Goal: Find specific fact: Find specific fact

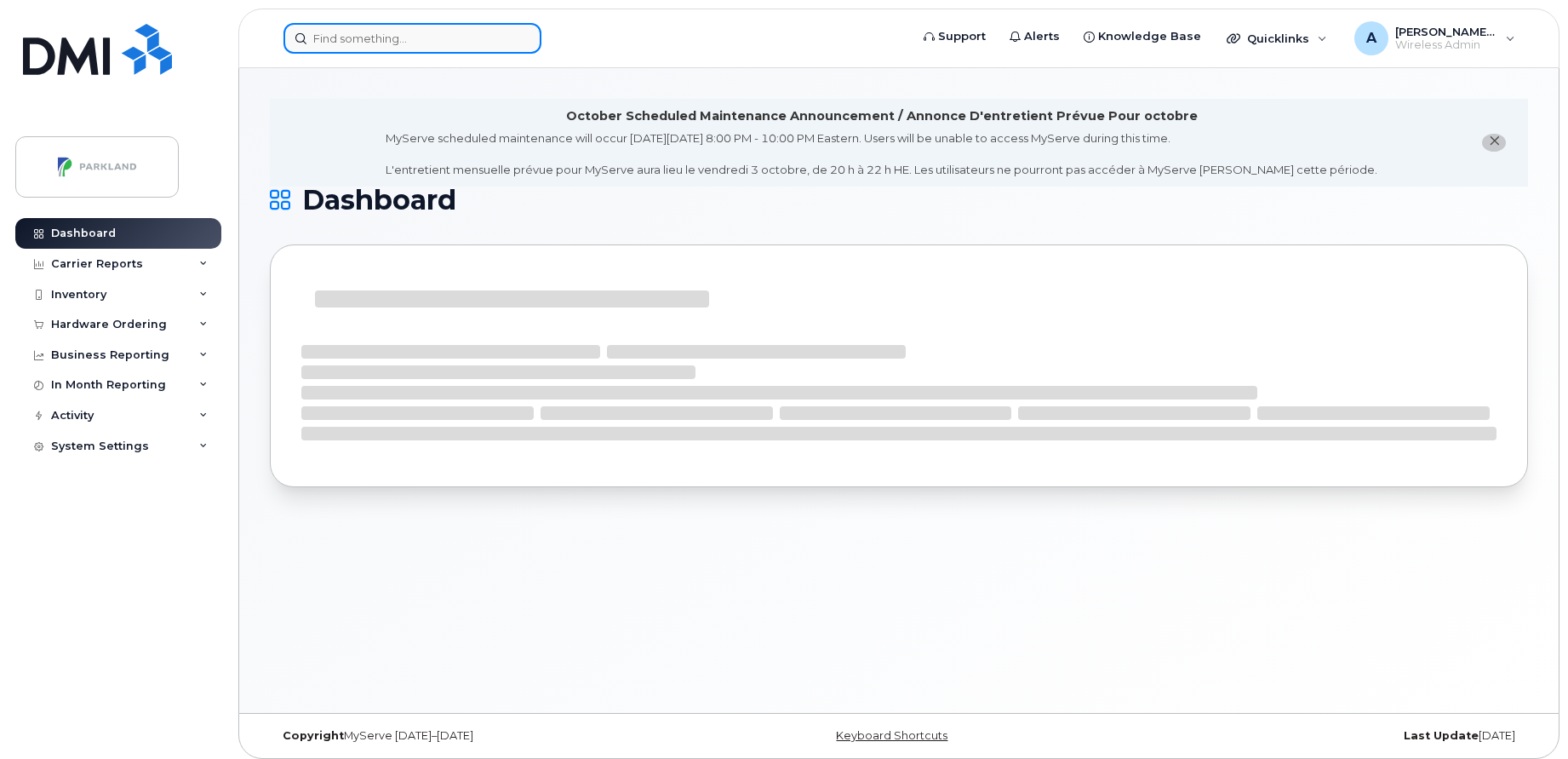
click at [461, 31] on input at bounding box center [412, 39] width 258 height 31
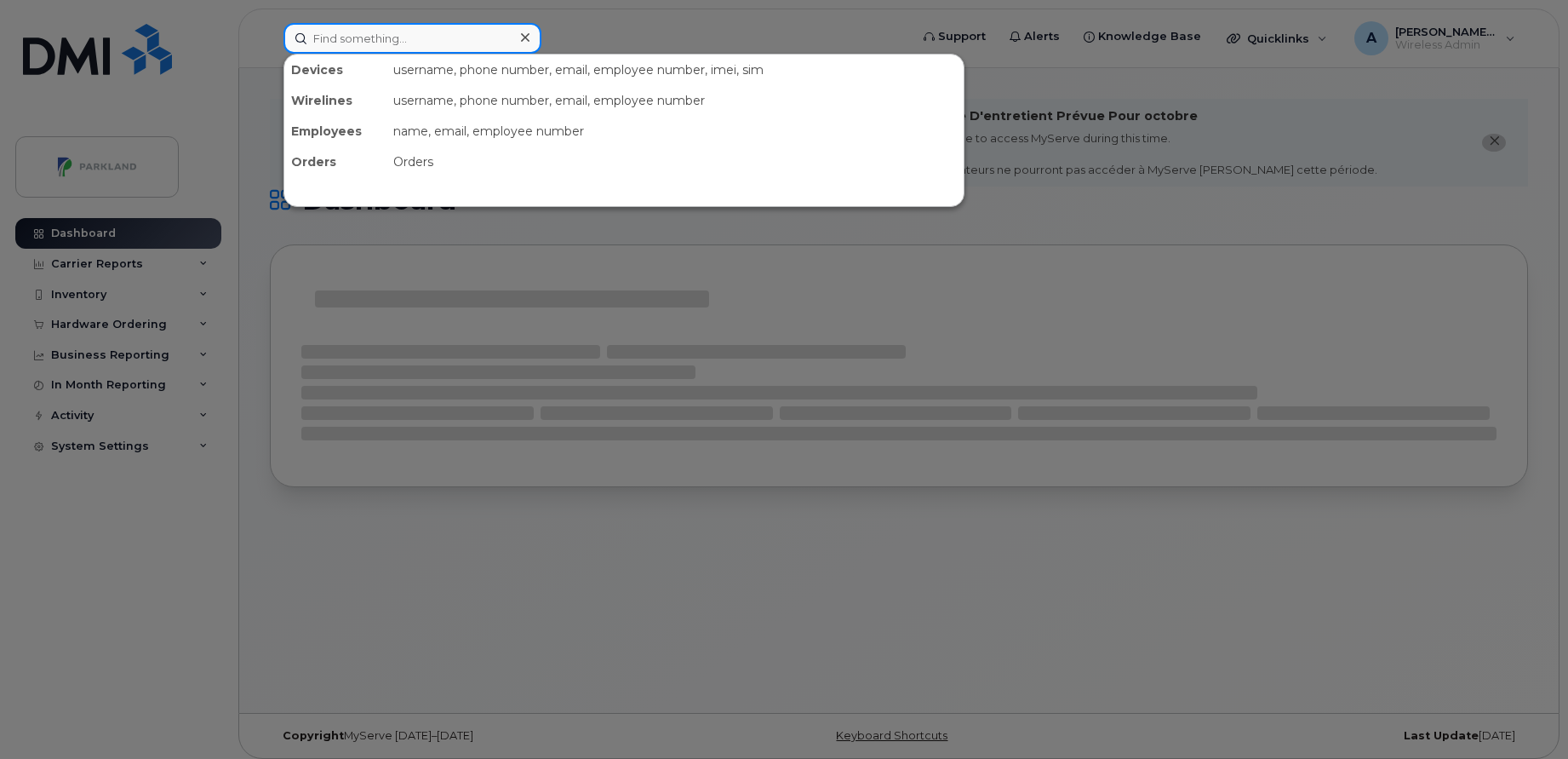
paste input "[PERSON_NAME]"
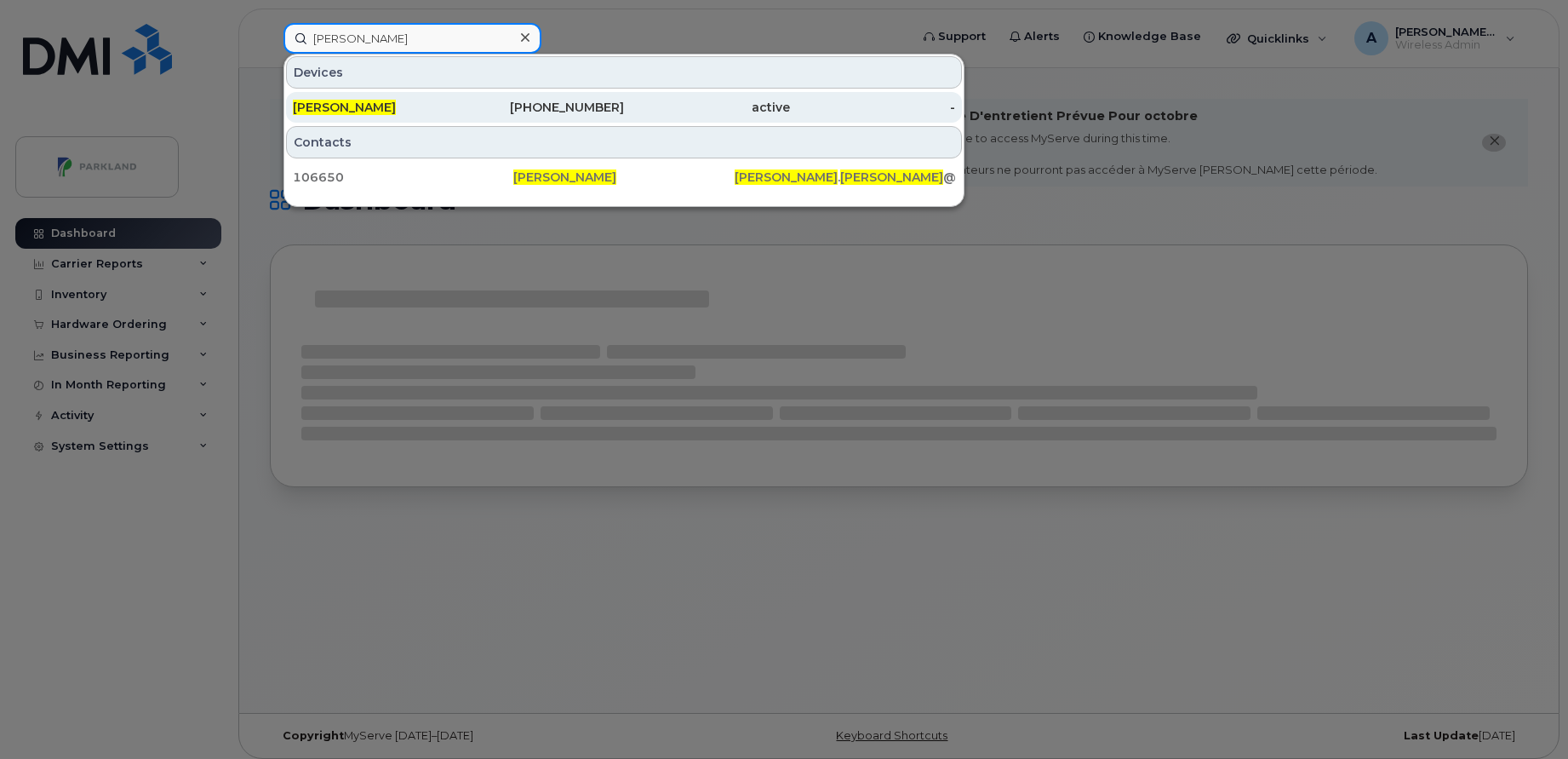
type input "[PERSON_NAME]"
click at [443, 117] on div "[PERSON_NAME]" at bounding box center [375, 107] width 166 height 31
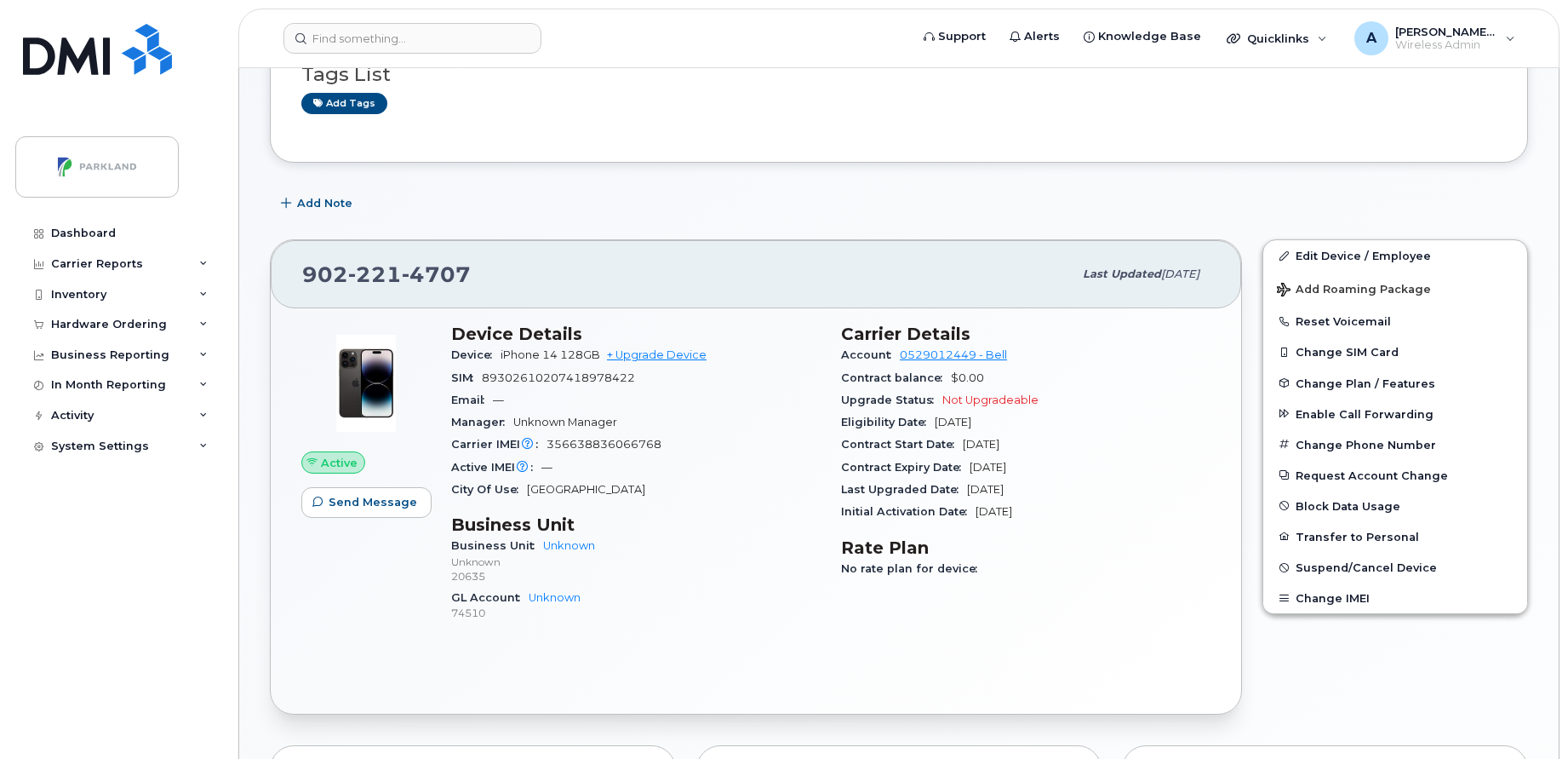
scroll to position [249, 0]
drag, startPoint x: 467, startPoint y: 264, endPoint x: 285, endPoint y: 286, distance: 183.3
click at [285, 286] on div "[PHONE_NUMBER] Last updated [DATE]" at bounding box center [755, 272] width 970 height 68
copy span "902 221 4707"
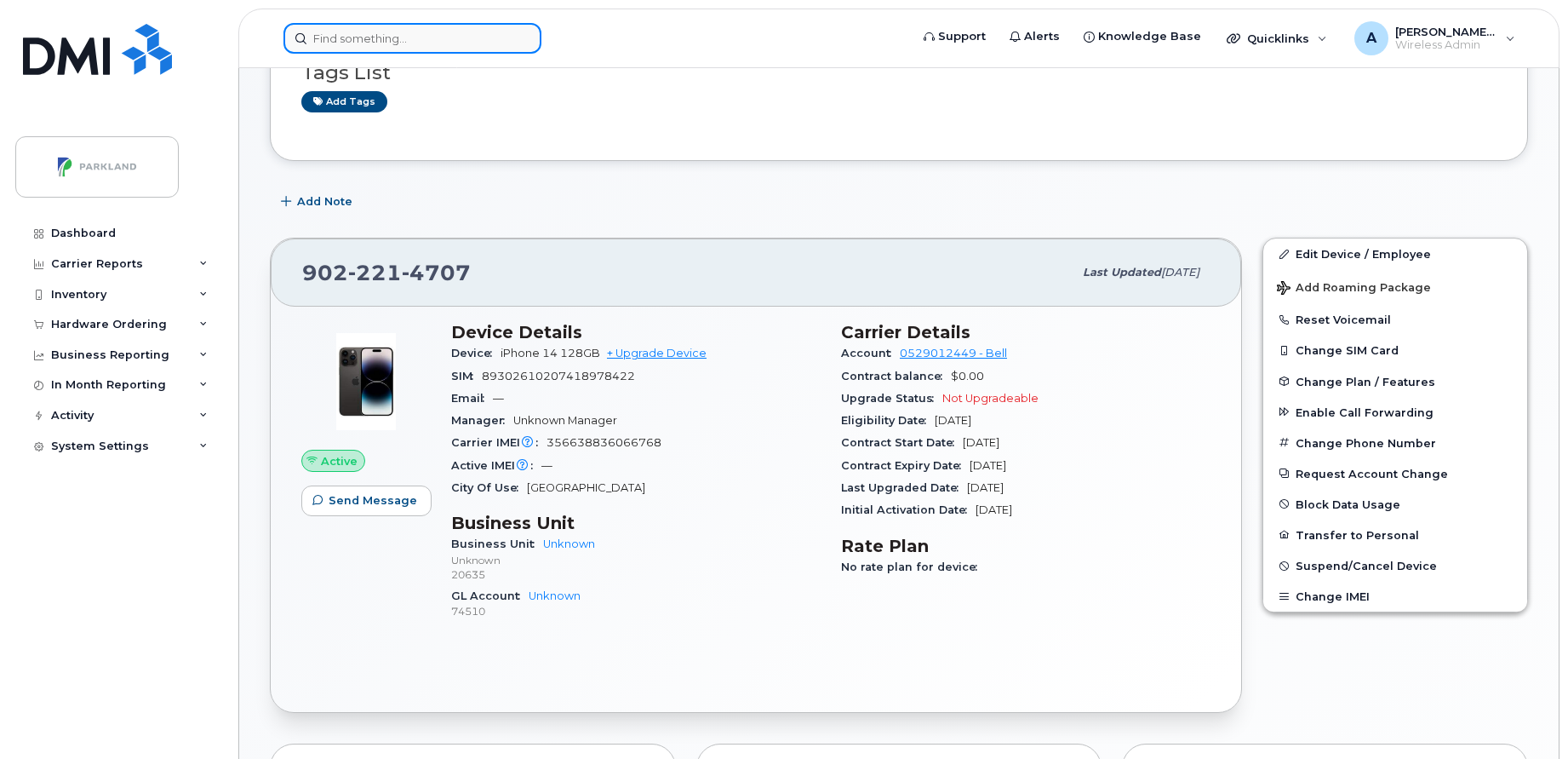
click at [442, 36] on input at bounding box center [412, 39] width 258 height 31
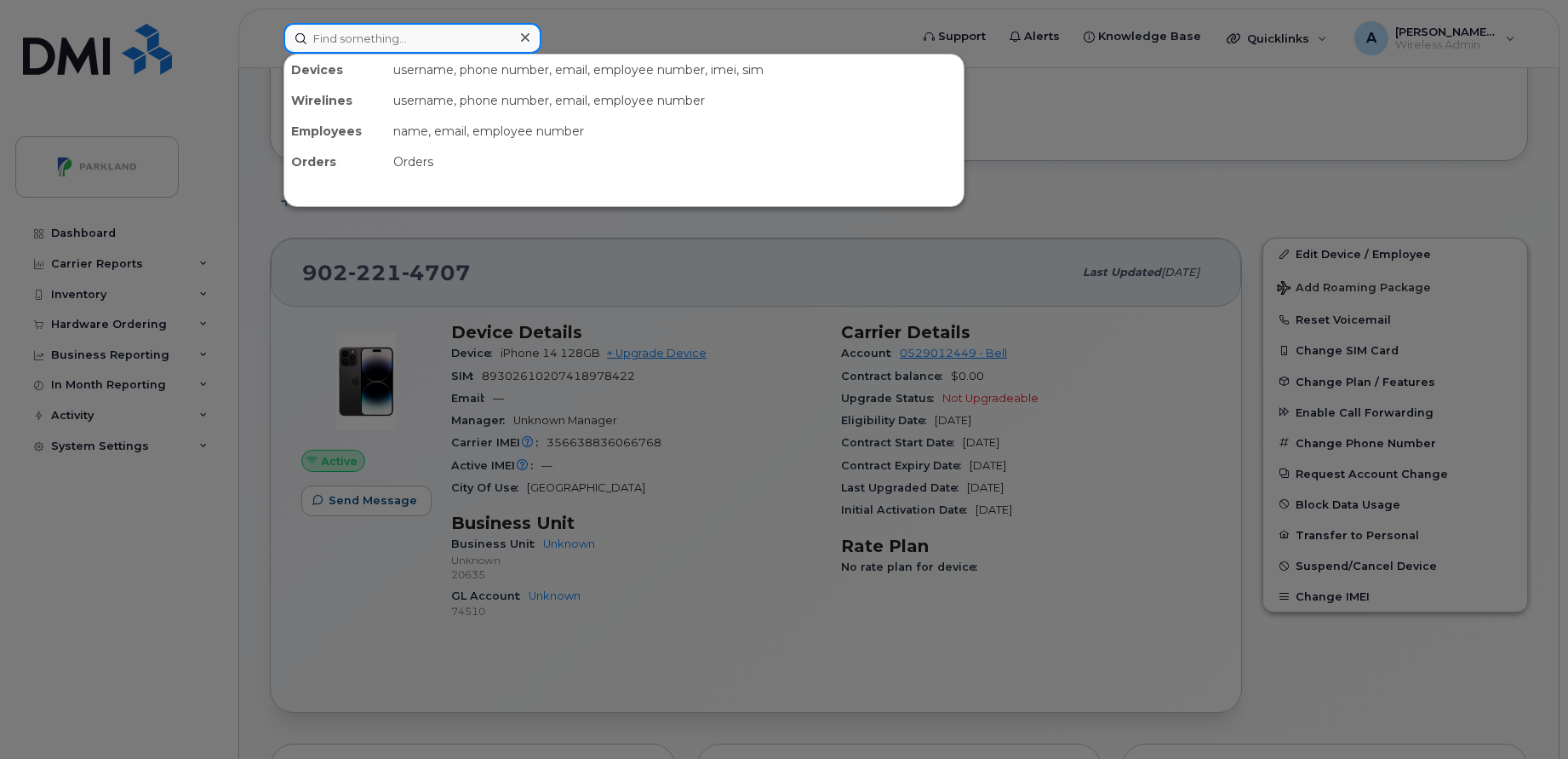
paste input "862616070152228"
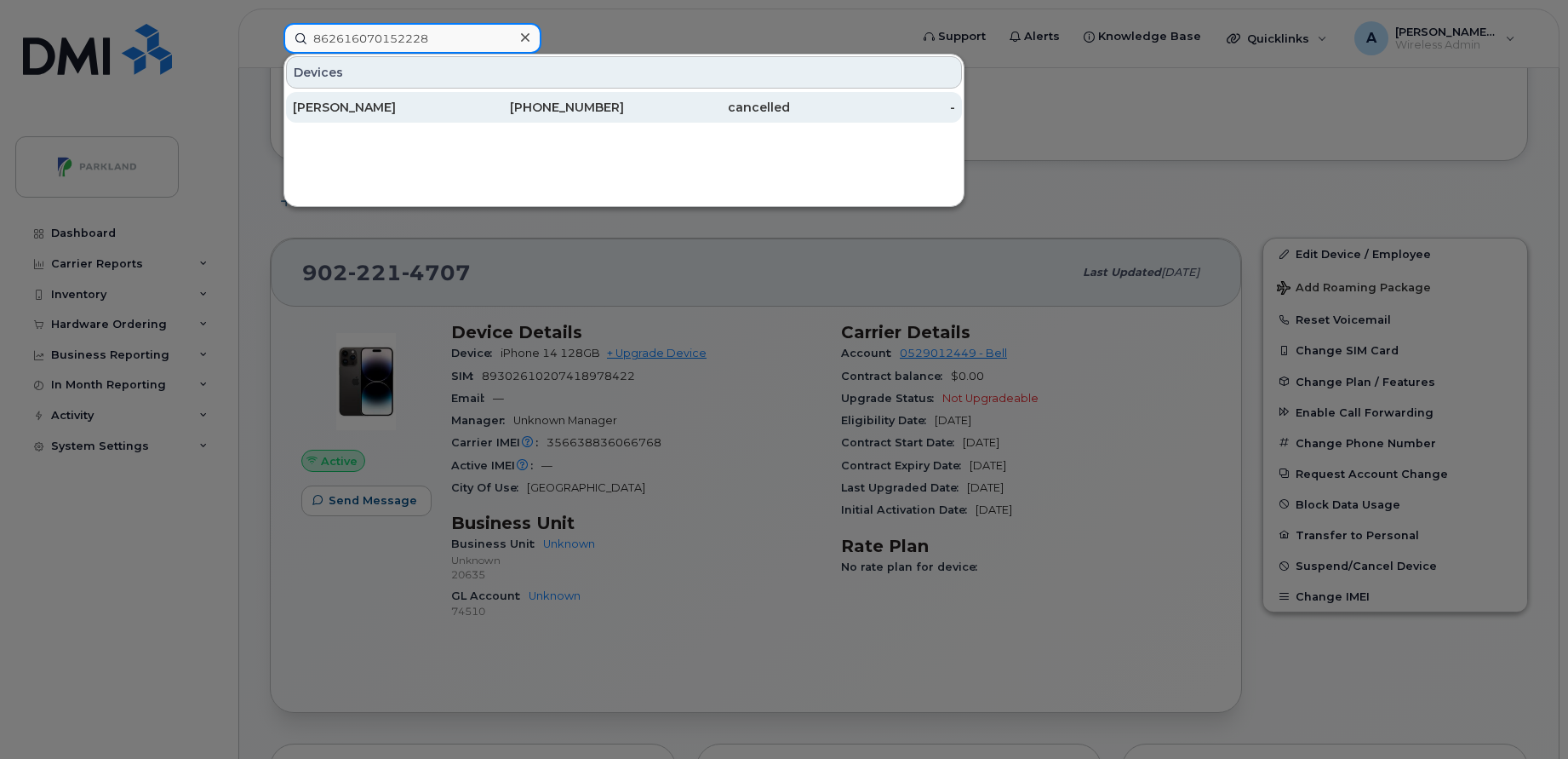
type input "862616070152228"
click at [436, 111] on div "[PERSON_NAME]" at bounding box center [375, 107] width 166 height 17
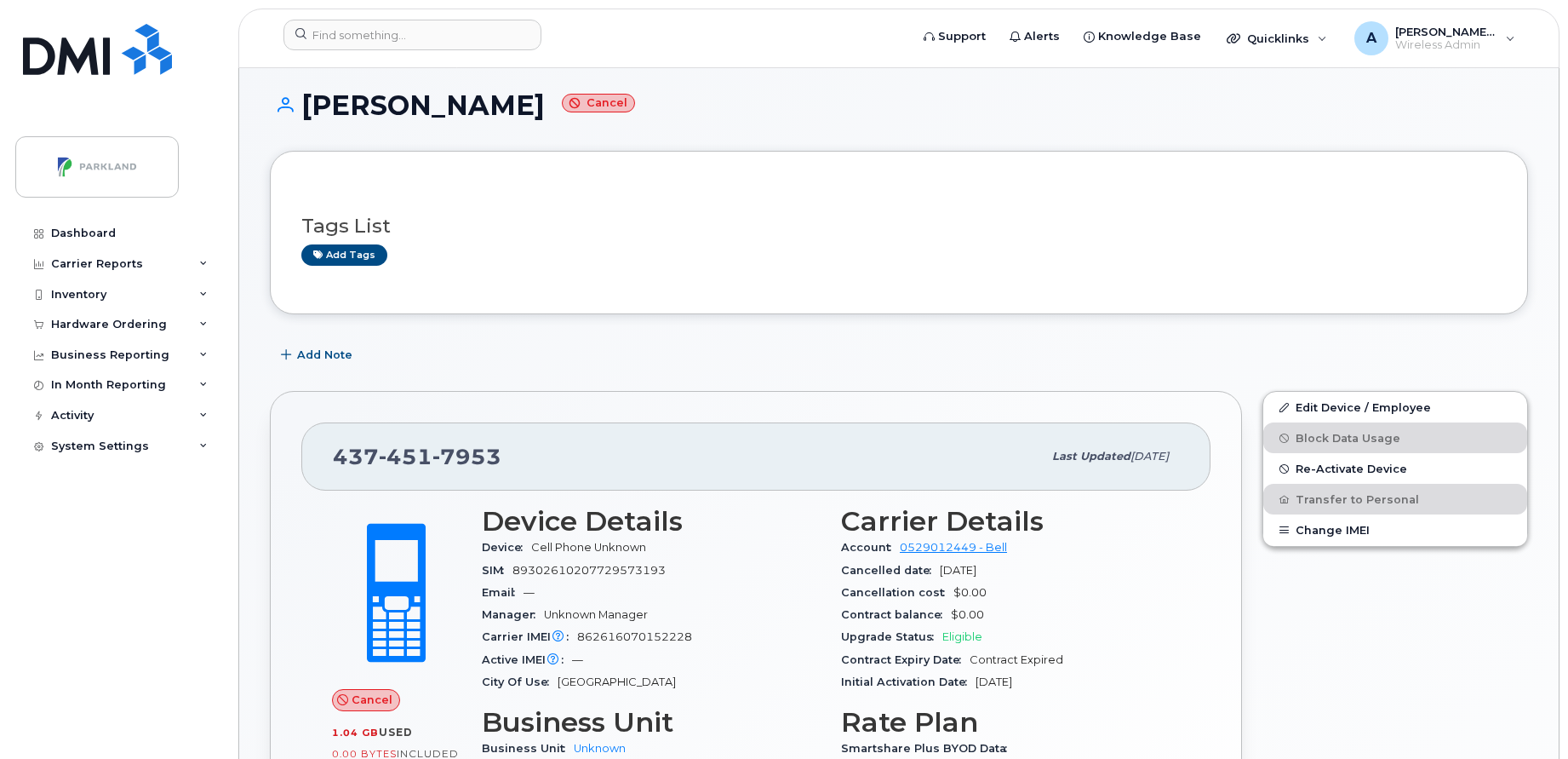
scroll to position [114, 0]
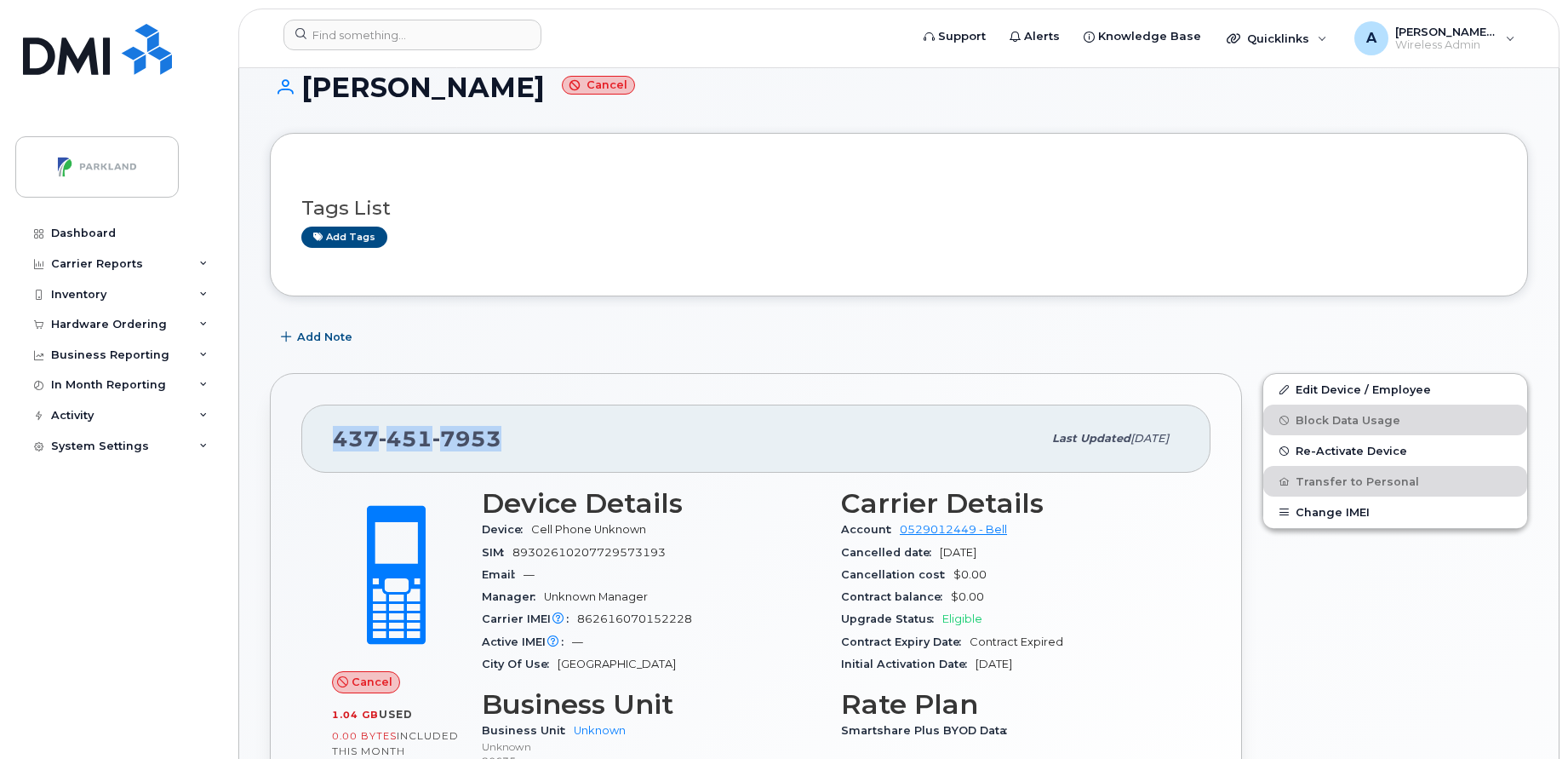
drag, startPoint x: 337, startPoint y: 444, endPoint x: 504, endPoint y: 424, distance: 168.2
click at [504, 424] on div "437 451 7953" at bounding box center [686, 438] width 709 height 36
copy span "437 451 7953"
click at [366, 9] on div "Support Alerts Knowledge Base Quicklinks Suspend / Cancel Device Change SIM Car…" at bounding box center [899, 38] width 1321 height 59
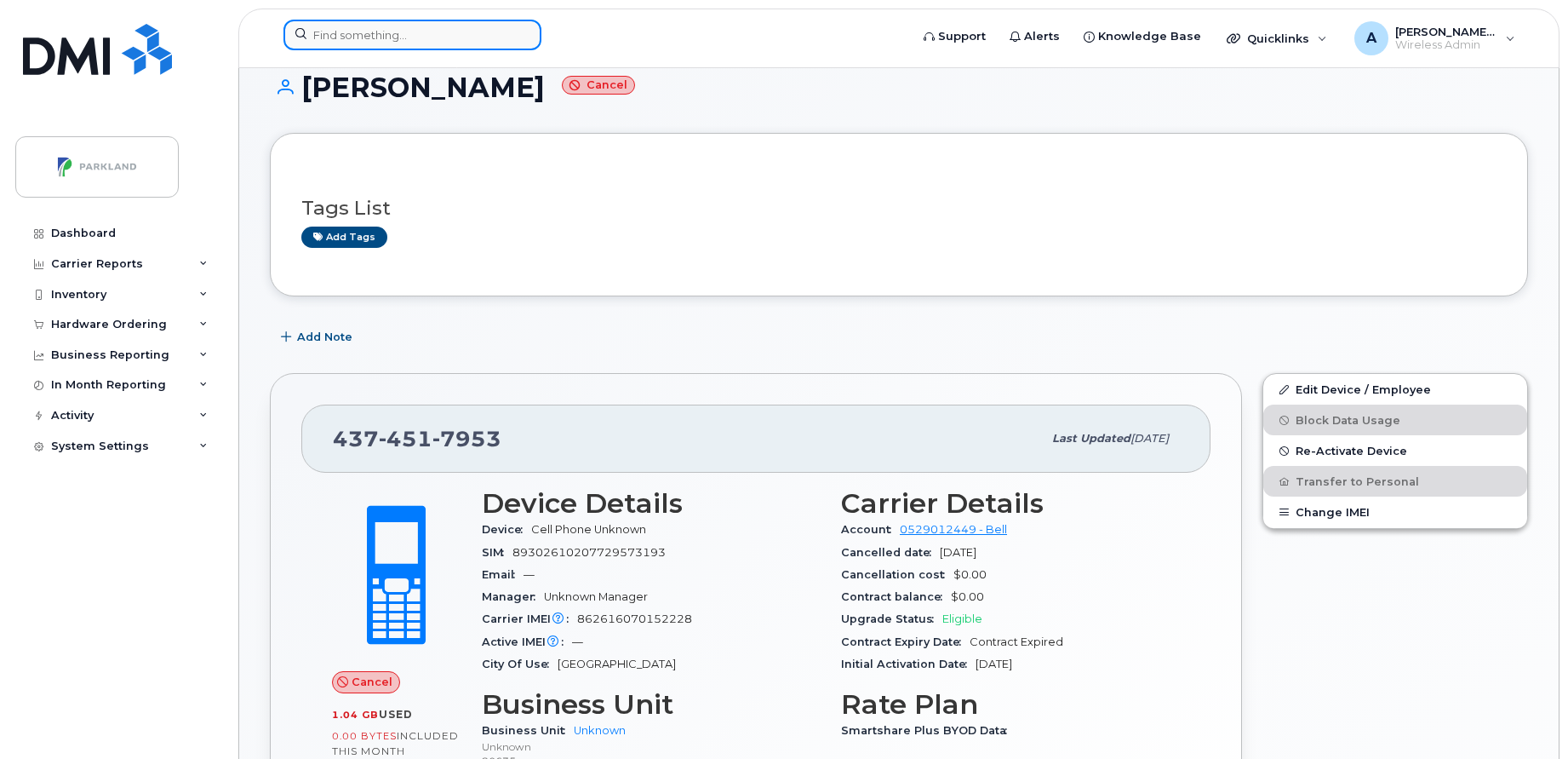
click at [409, 41] on input at bounding box center [412, 35] width 258 height 31
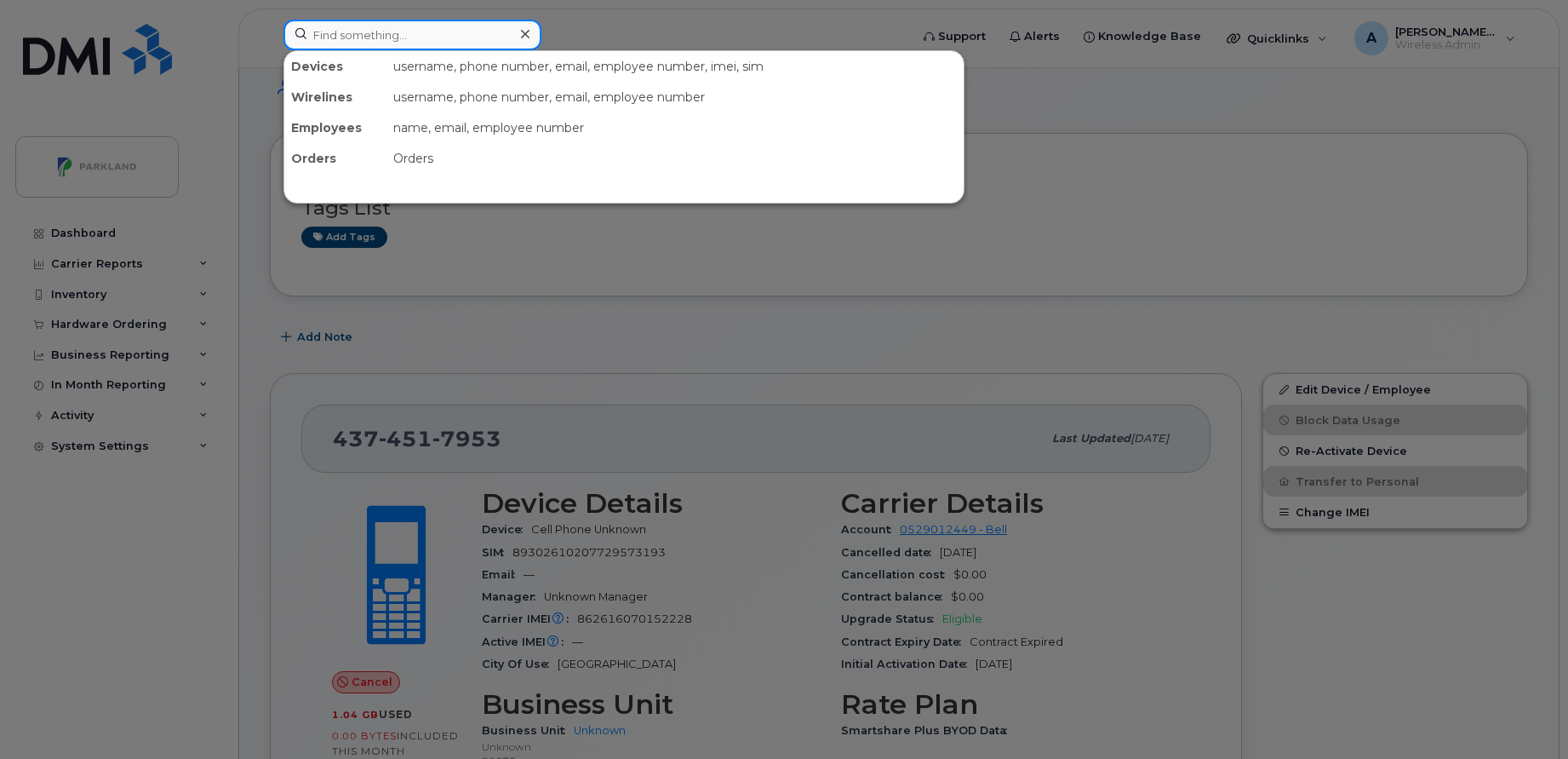
paste input "Charlene Nelson"
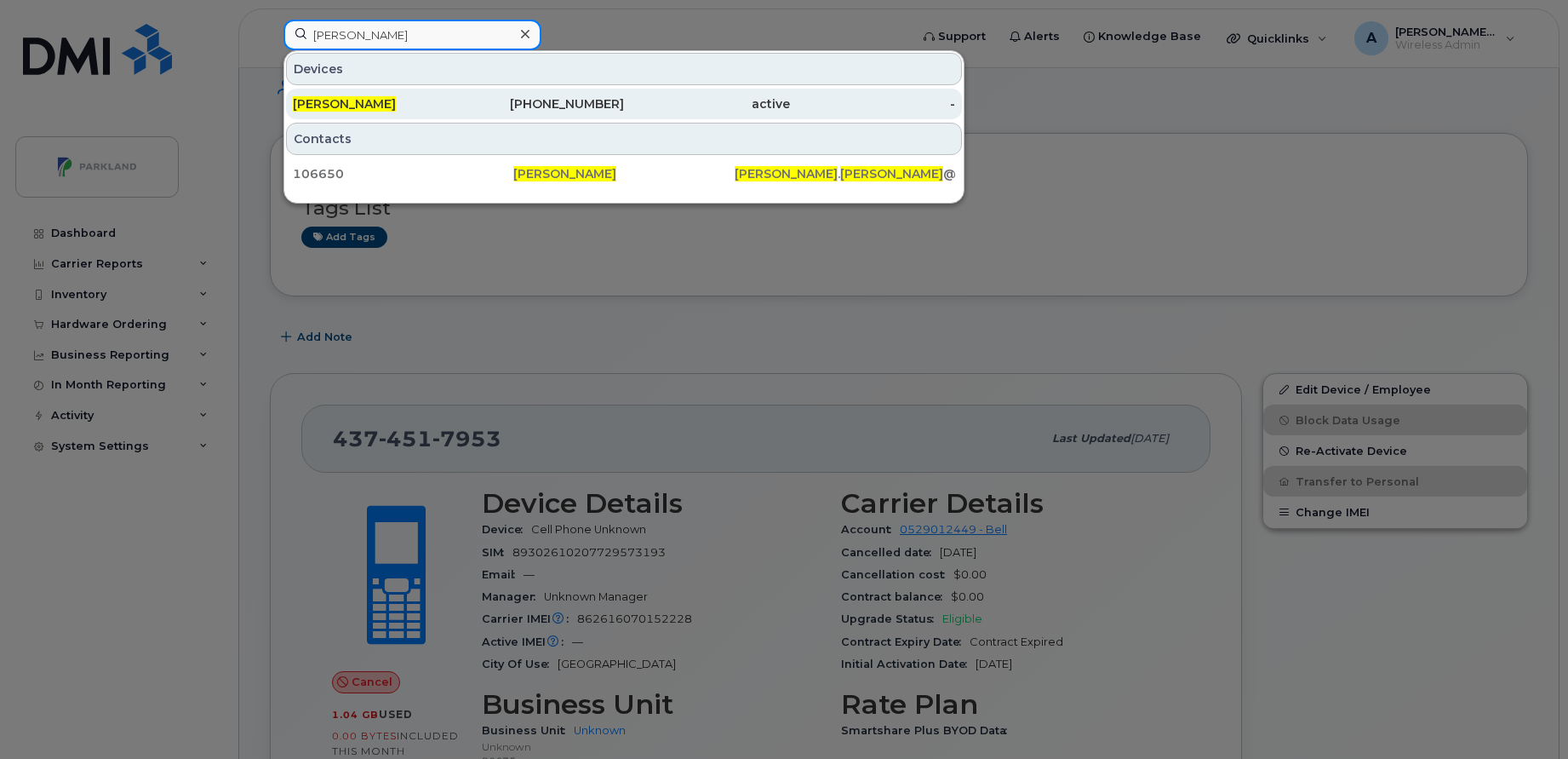
type input "Charlene Nelson"
click at [451, 97] on div "Charlene Nelson" at bounding box center [375, 104] width 166 height 17
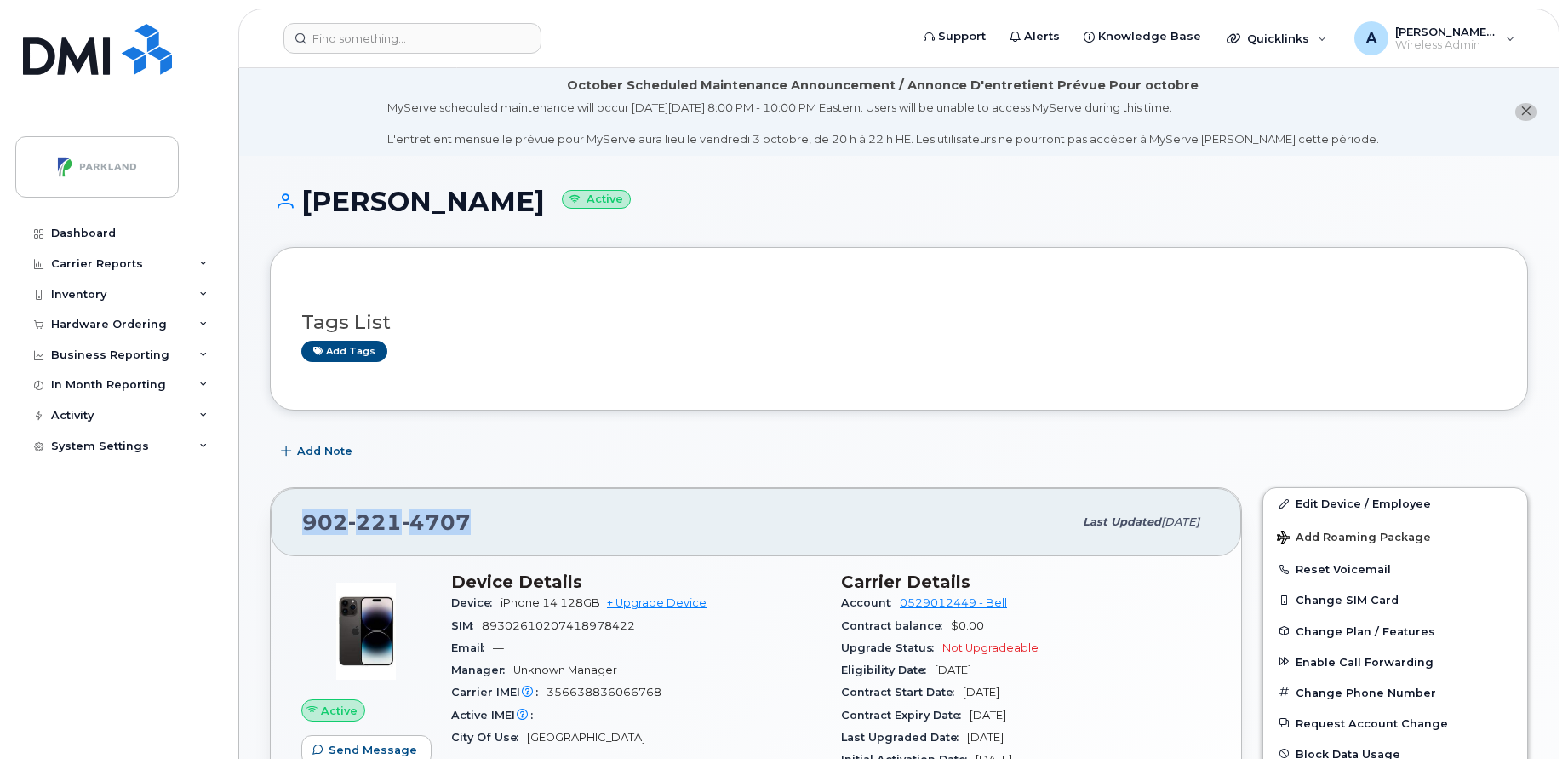
drag, startPoint x: 489, startPoint y: 518, endPoint x: 287, endPoint y: 538, distance: 203.0
click at [287, 538] on div "902 221 4707 Last updated Sep 08, 2025" at bounding box center [755, 522] width 970 height 68
copy span "902 221 4707"
drag, startPoint x: 534, startPoint y: 205, endPoint x: 308, endPoint y: 220, distance: 226.5
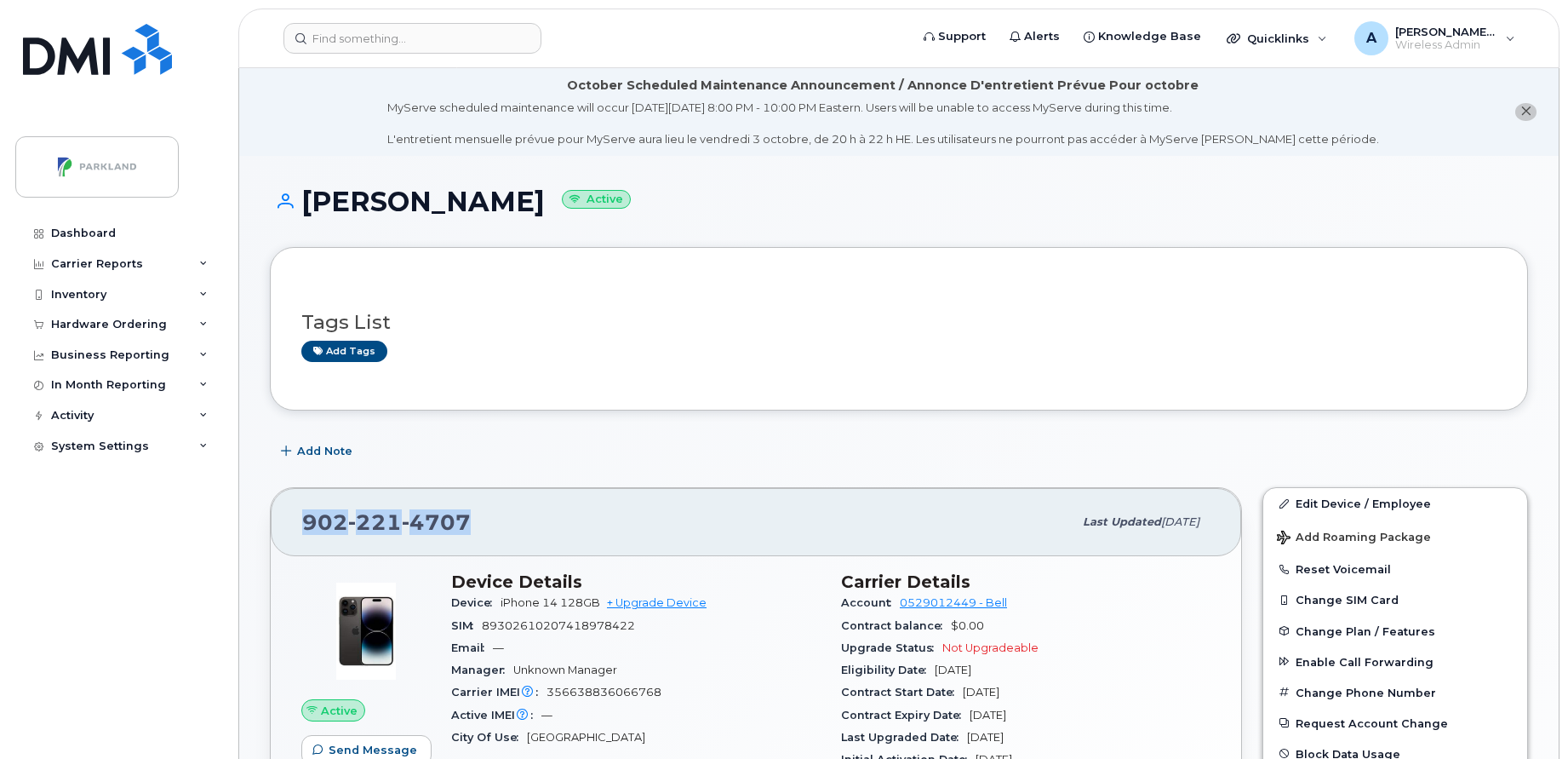
click at [308, 220] on div "Charlene Nelson Active" at bounding box center [899, 217] width 1258 height 60
copy h1 "[PERSON_NAME]"
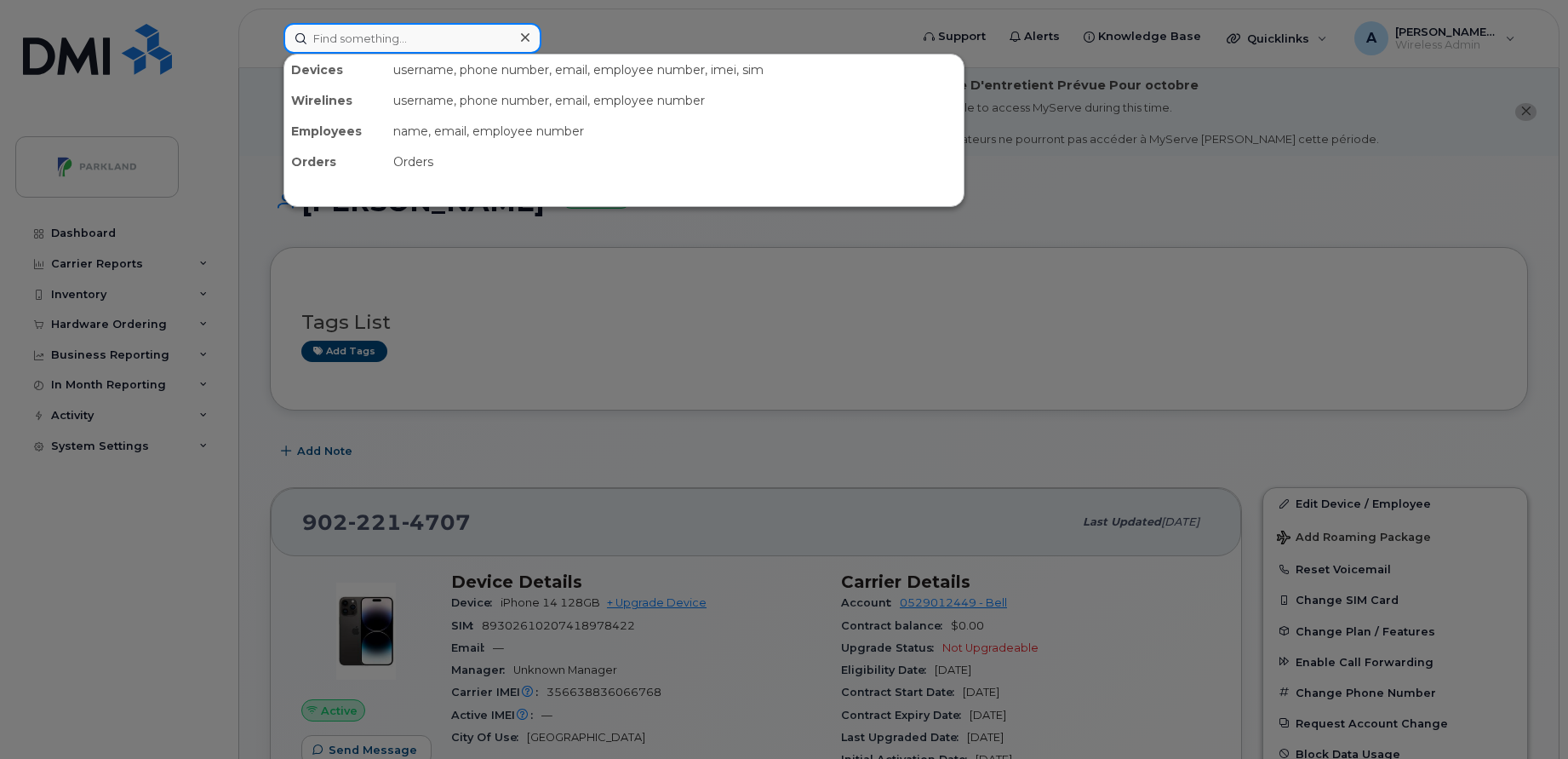
click at [364, 31] on input at bounding box center [412, 39] width 258 height 31
paste input "[PERSON_NAME]"
type input "[PERSON_NAME]"
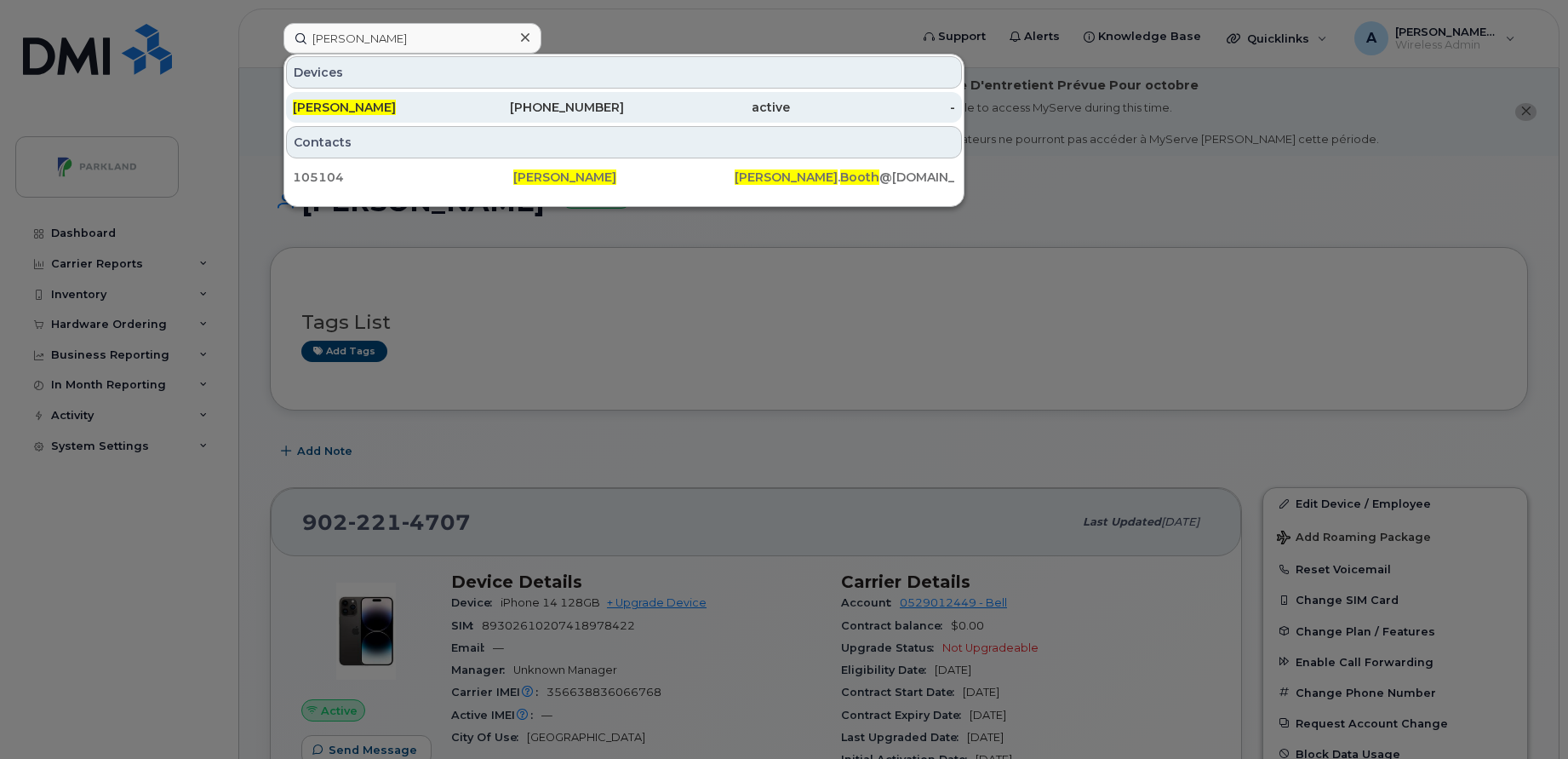
click at [398, 106] on div "[PERSON_NAME]" at bounding box center [375, 107] width 166 height 17
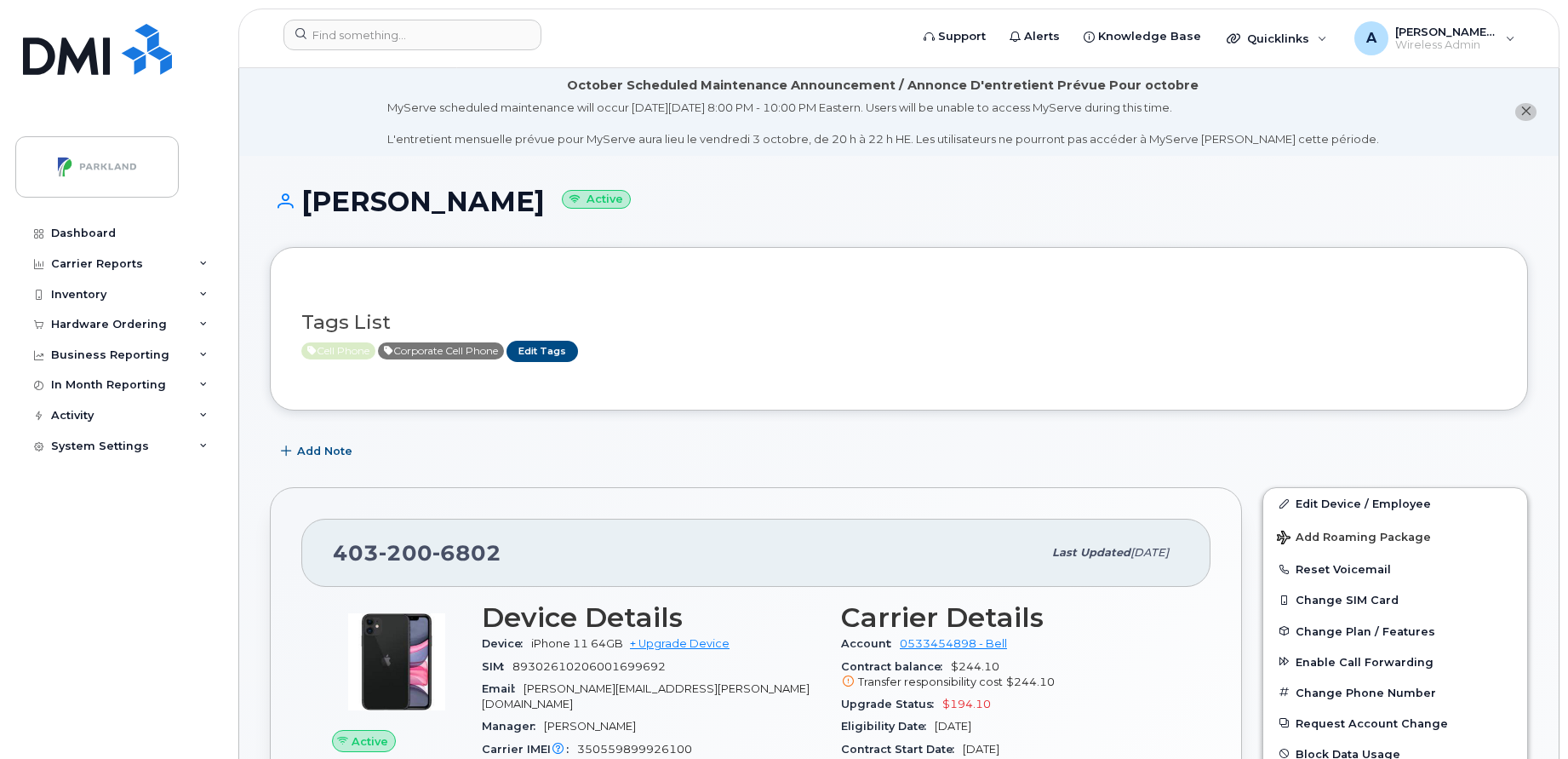
scroll to position [179, 0]
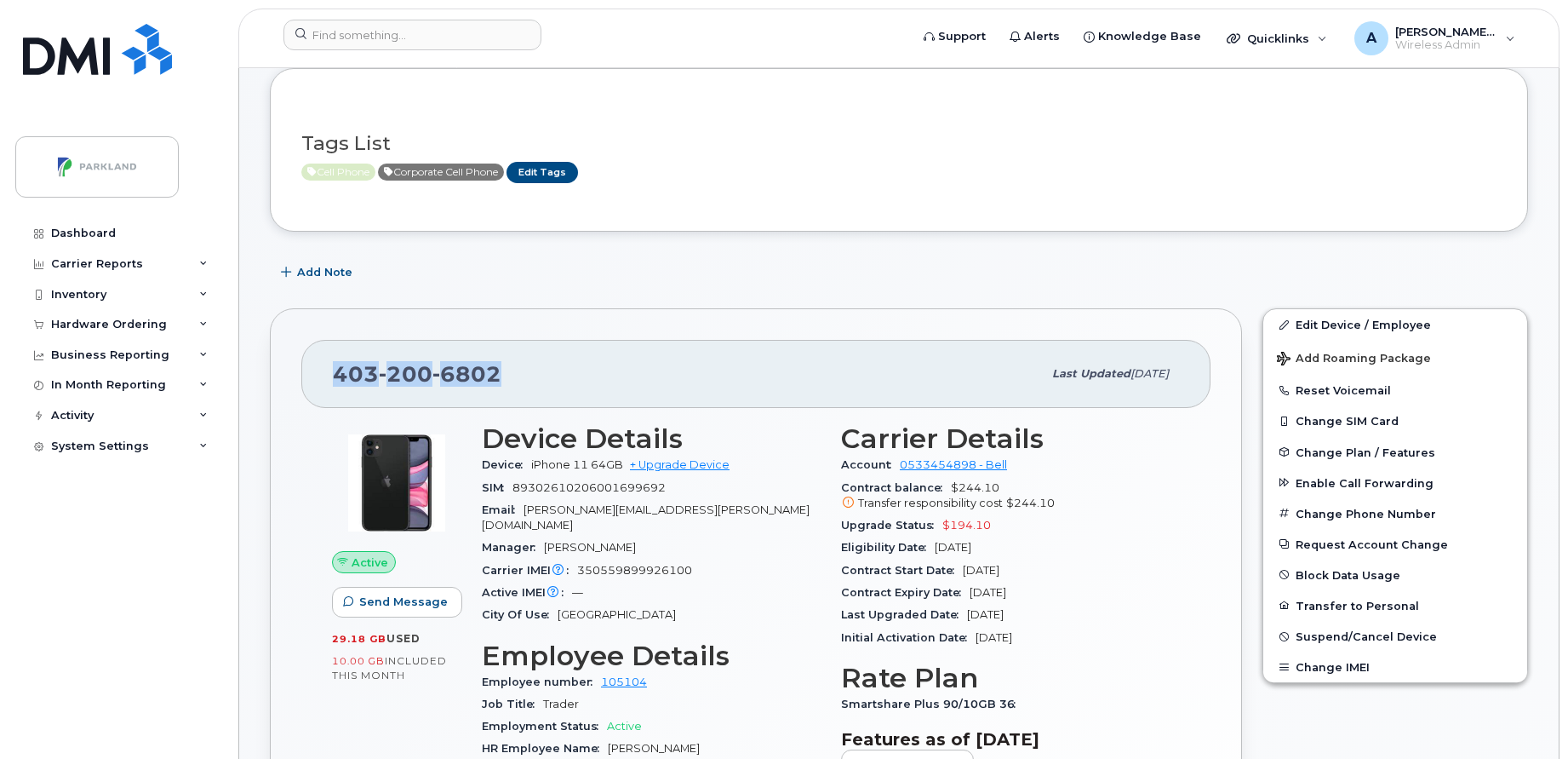
drag, startPoint x: 502, startPoint y: 366, endPoint x: 331, endPoint y: 376, distance: 171.3
click at [331, 376] on div "[PHONE_NUMBER] Last updated [DATE]" at bounding box center [756, 373] width 909 height 68
copy span "[PHONE_NUMBER]"
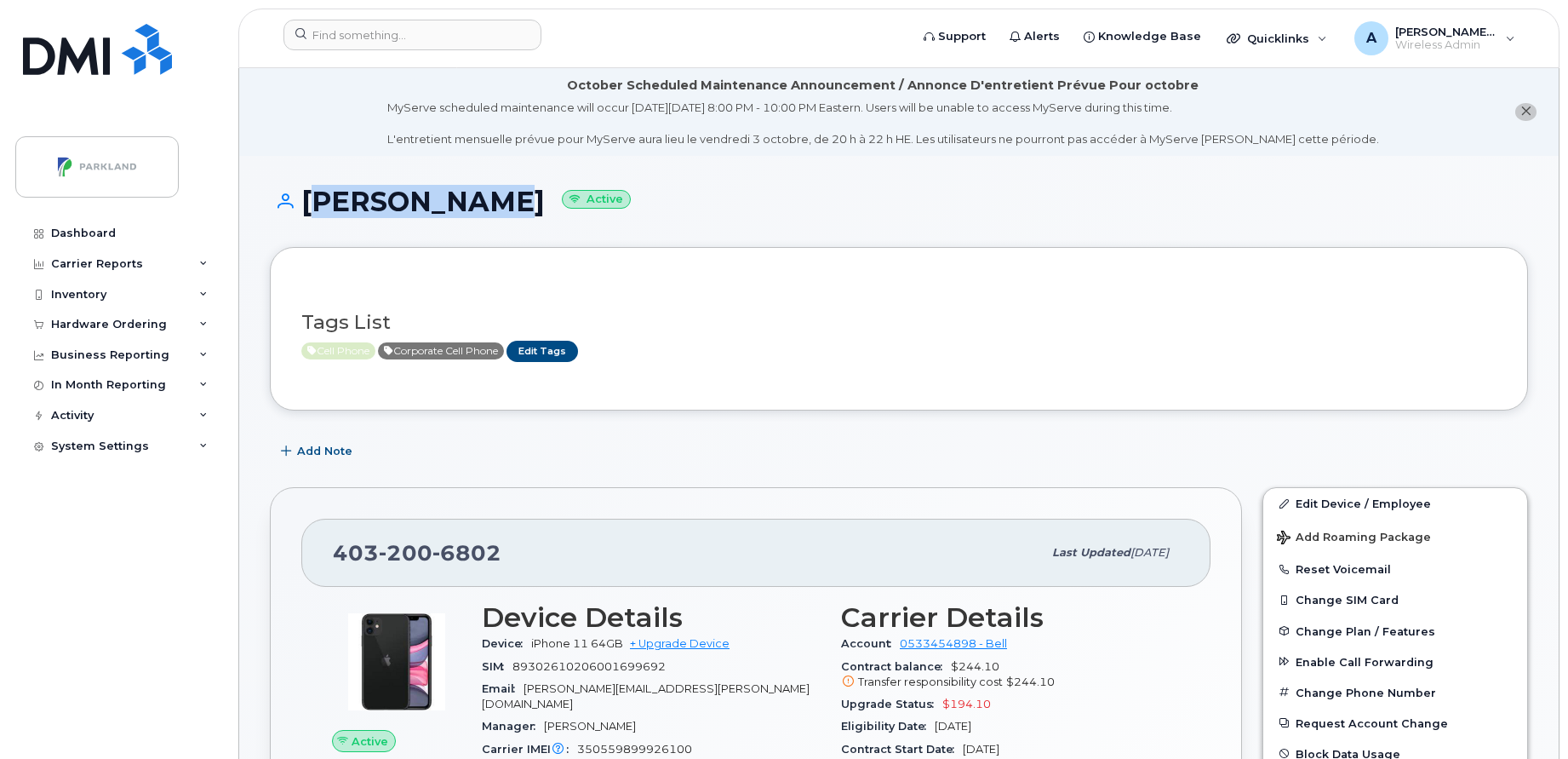
drag, startPoint x: 501, startPoint y: 199, endPoint x: 308, endPoint y: 205, distance: 193.1
click at [308, 205] on h1 "[PERSON_NAME] Active" at bounding box center [899, 201] width 1258 height 30
copy h1 "[PERSON_NAME]"
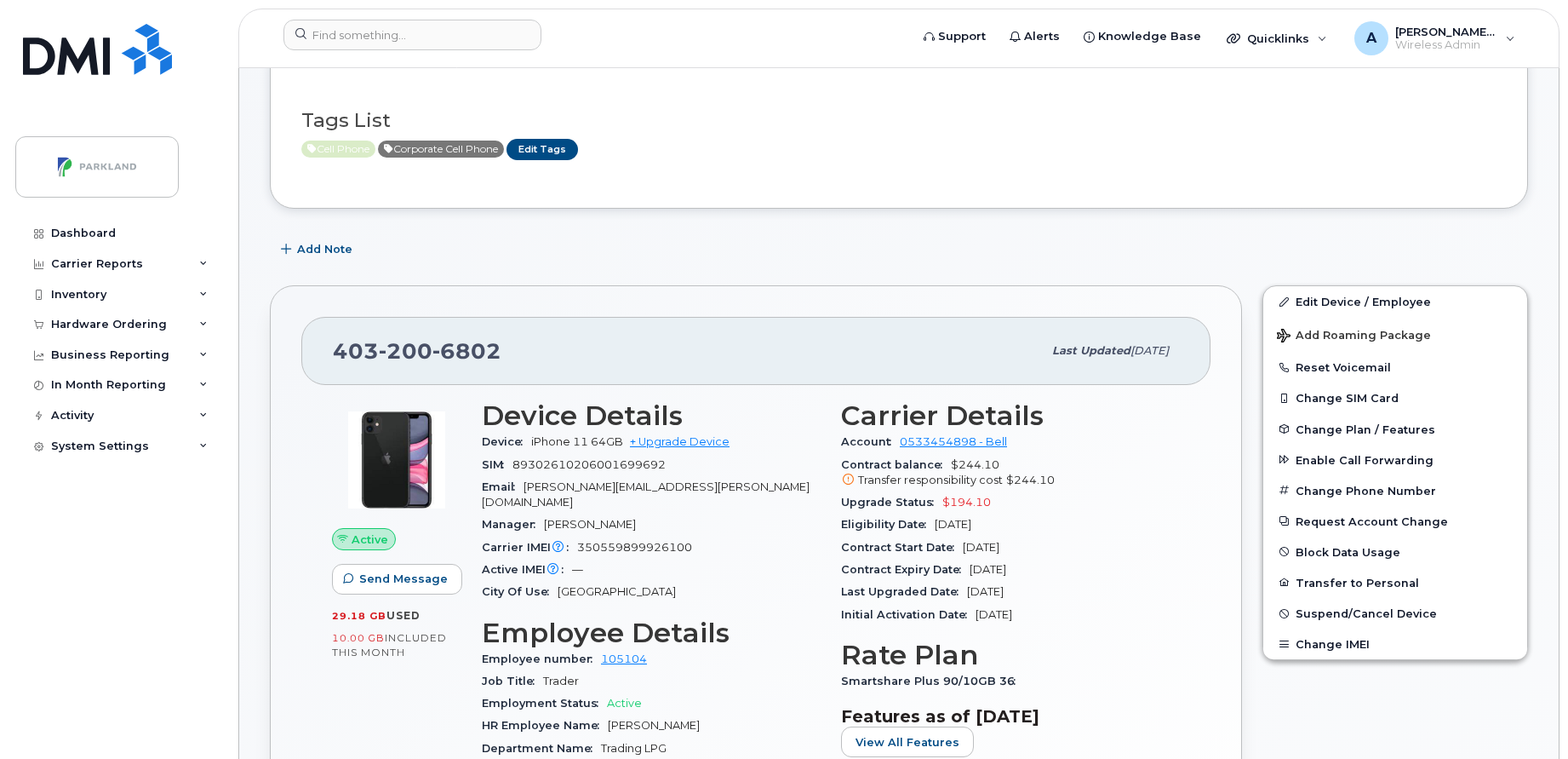
scroll to position [331, 0]
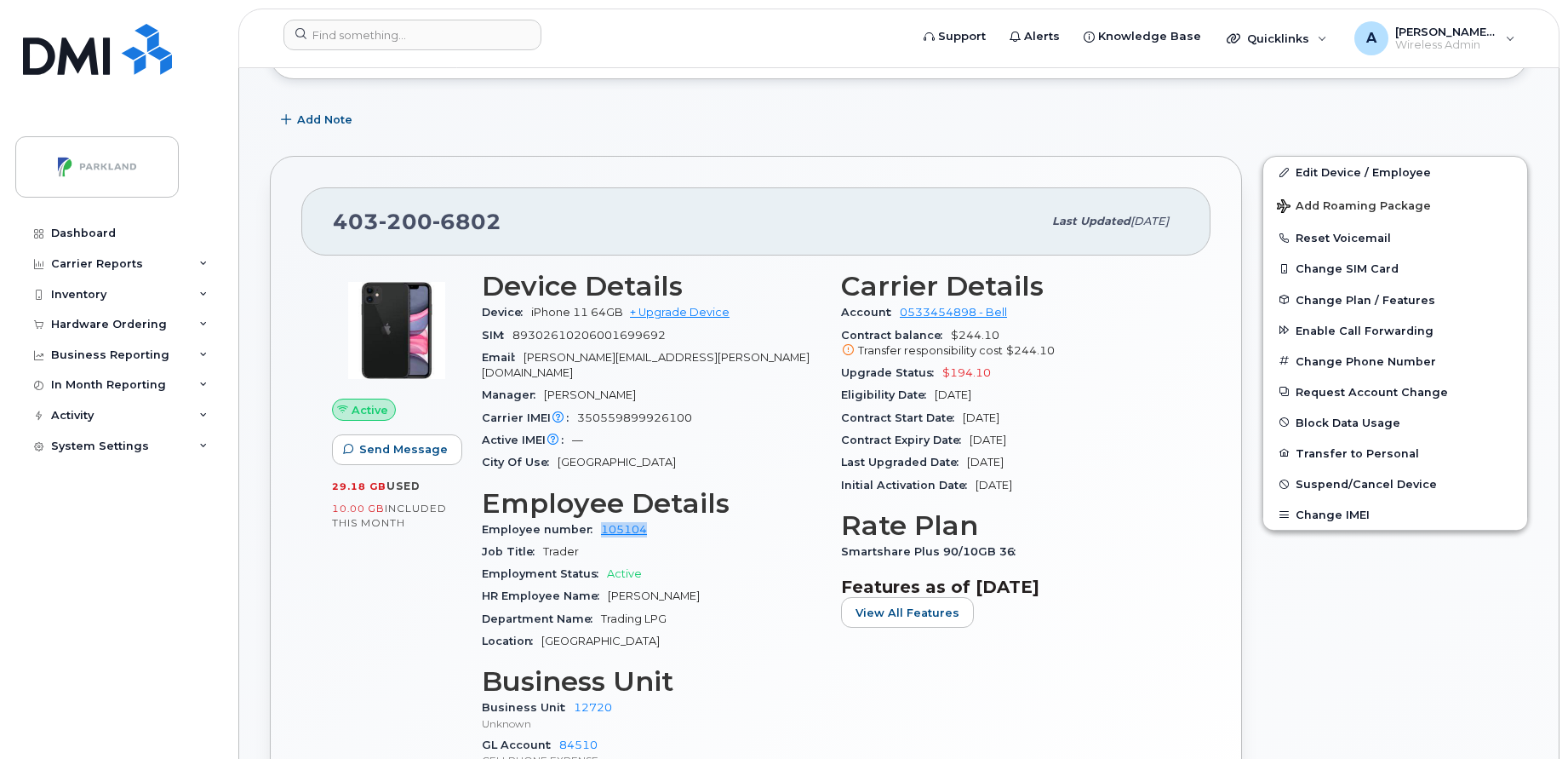
drag, startPoint x: 658, startPoint y: 515, endPoint x: 591, endPoint y: 515, distance: 67.0
click at [591, 518] on div "Employee number 105104" at bounding box center [651, 529] width 339 height 22
copy link "105104"
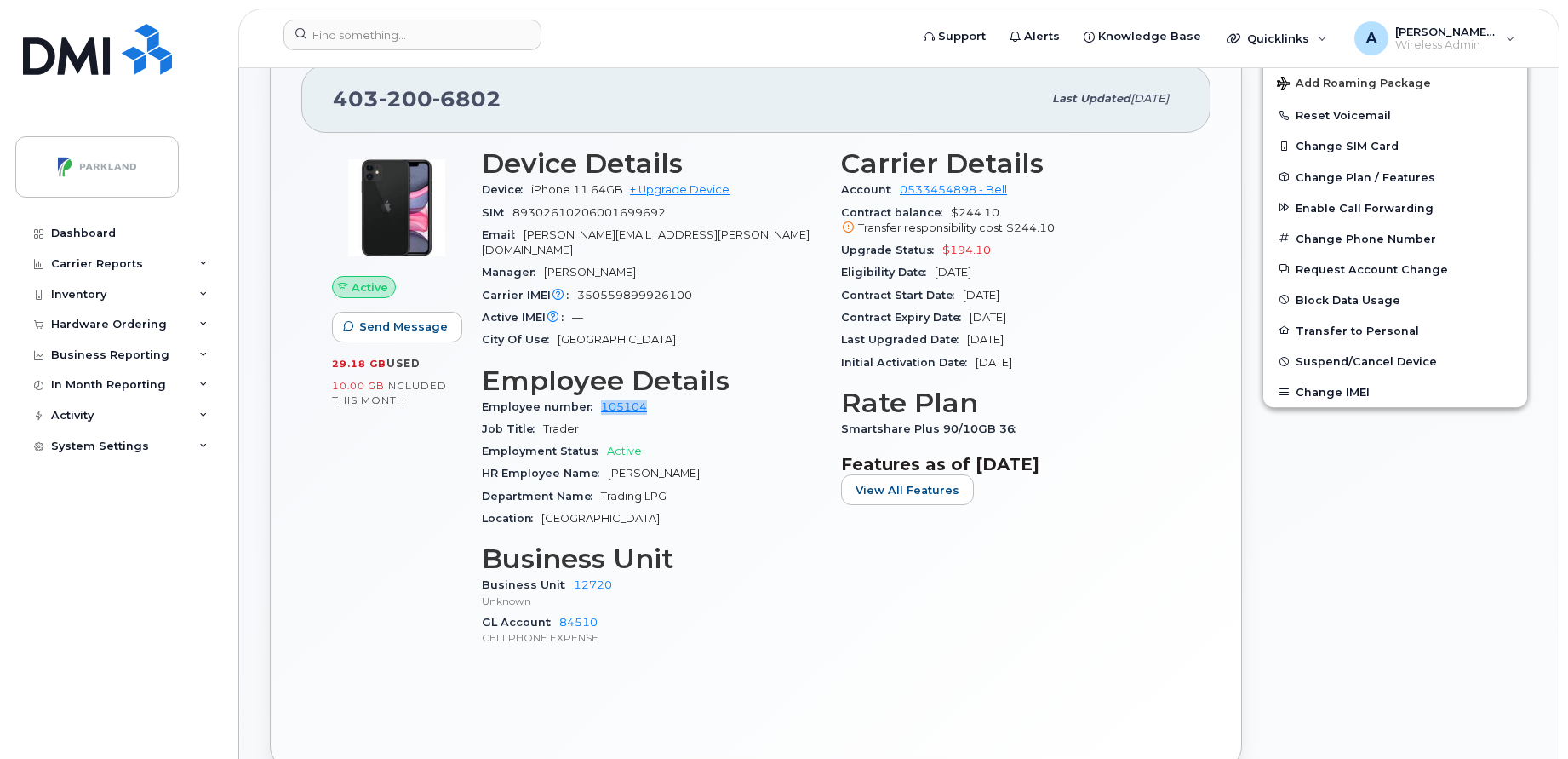
scroll to position [455, 0]
drag, startPoint x: 620, startPoint y: 568, endPoint x: 566, endPoint y: 576, distance: 54.6
click at [566, 576] on div "Business Unit 12720 Unknown" at bounding box center [651, 591] width 339 height 37
copy link "12720"
drag, startPoint x: 566, startPoint y: 576, endPoint x: 729, endPoint y: 291, distance: 328.3
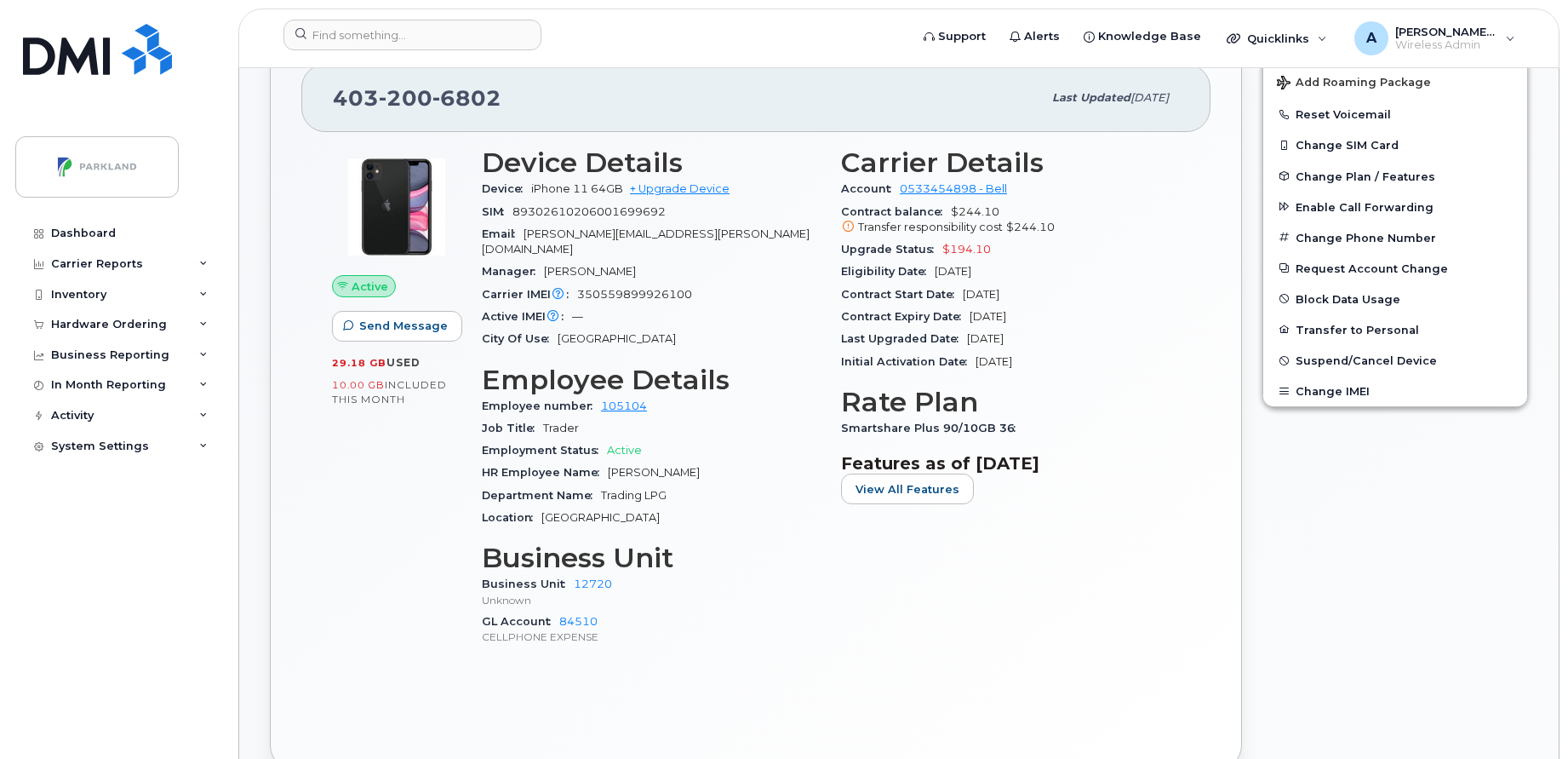
click at [729, 306] on div "Active IMEI Active IMEI is refreshed daily with a delay of up to 48 hours follo…" at bounding box center [651, 317] width 339 height 22
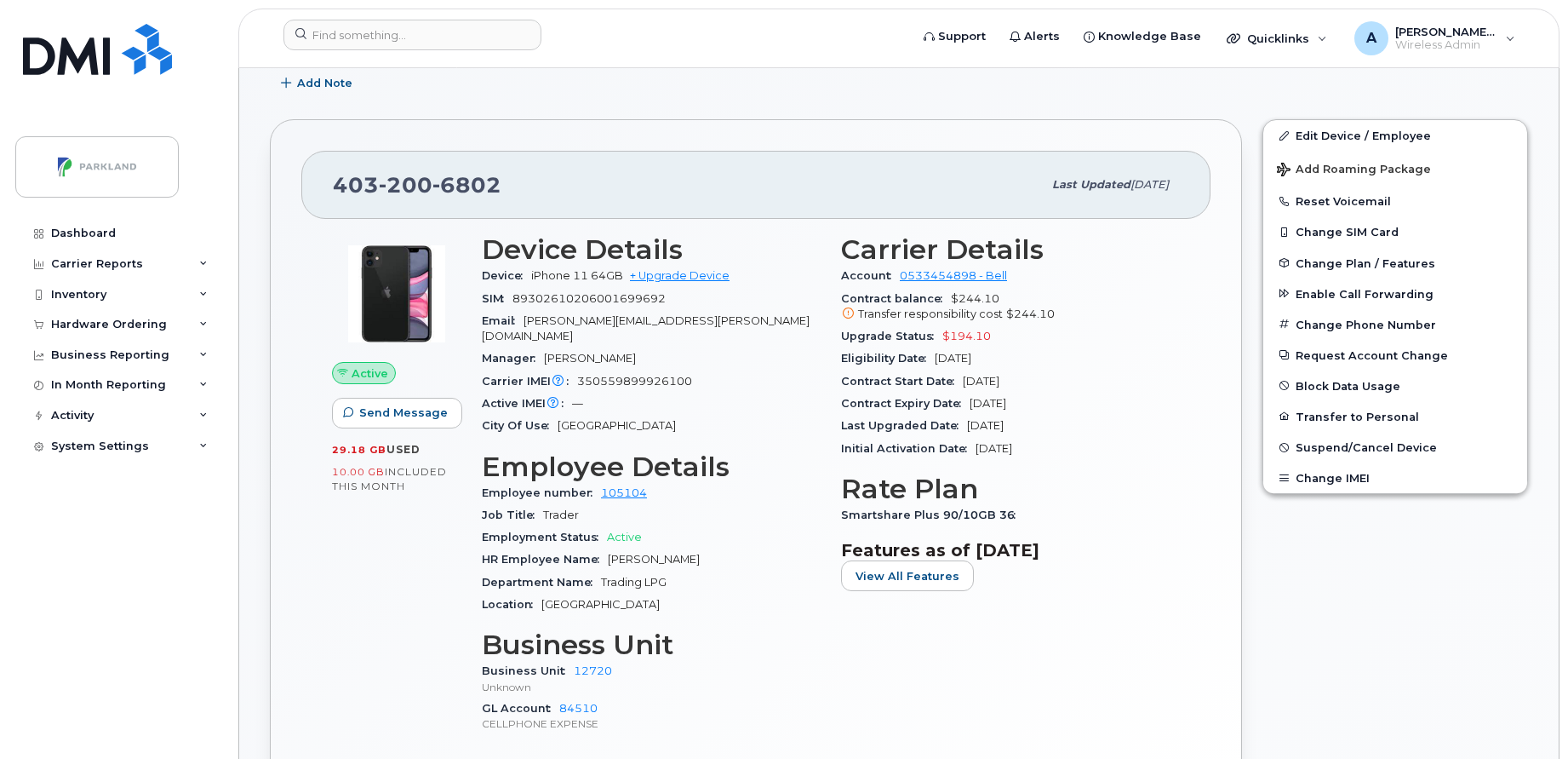
scroll to position [370, 0]
